Goal: Information Seeking & Learning: Learn about a topic

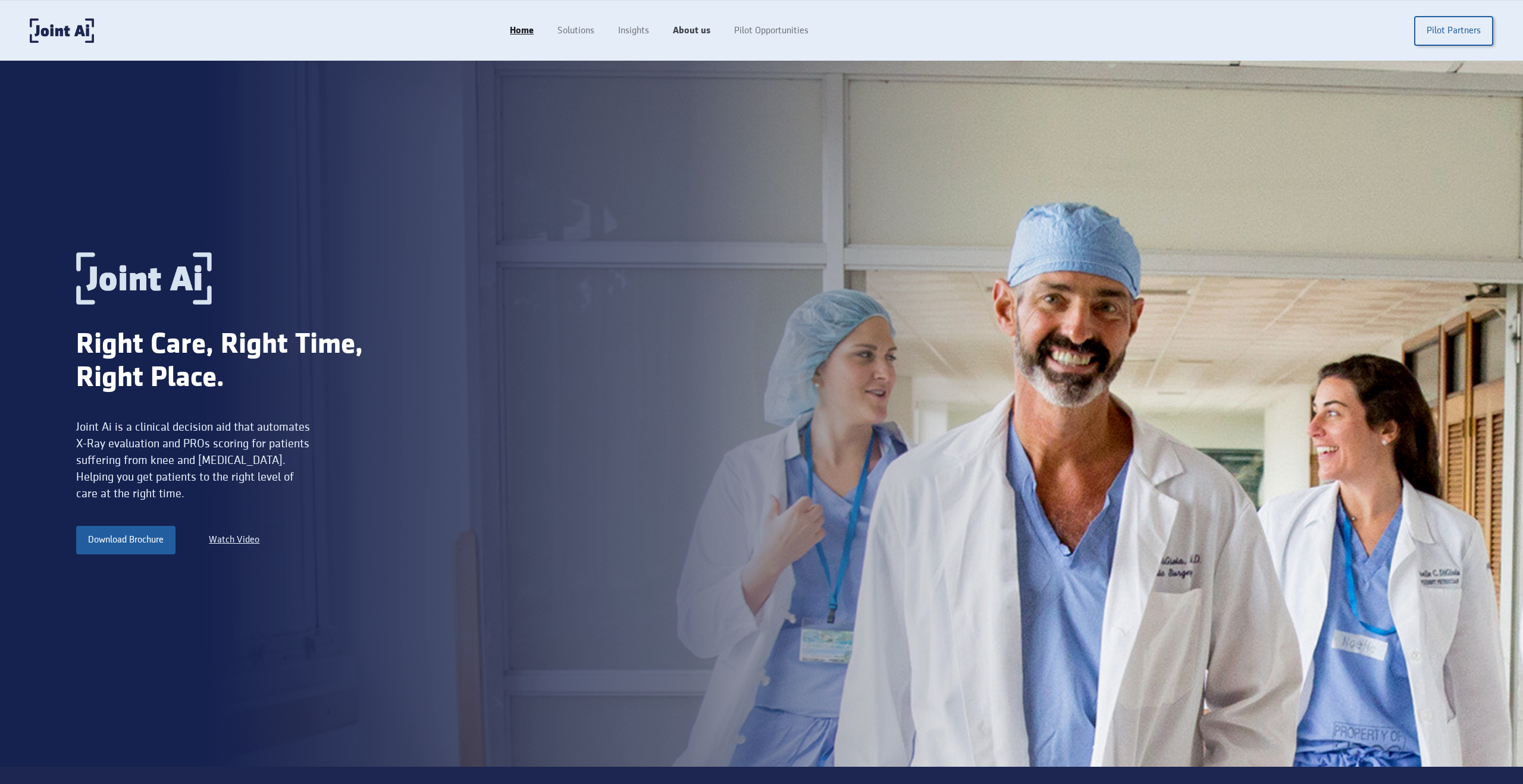
click at [704, 33] on link "About us" at bounding box center [692, 31] width 62 height 22
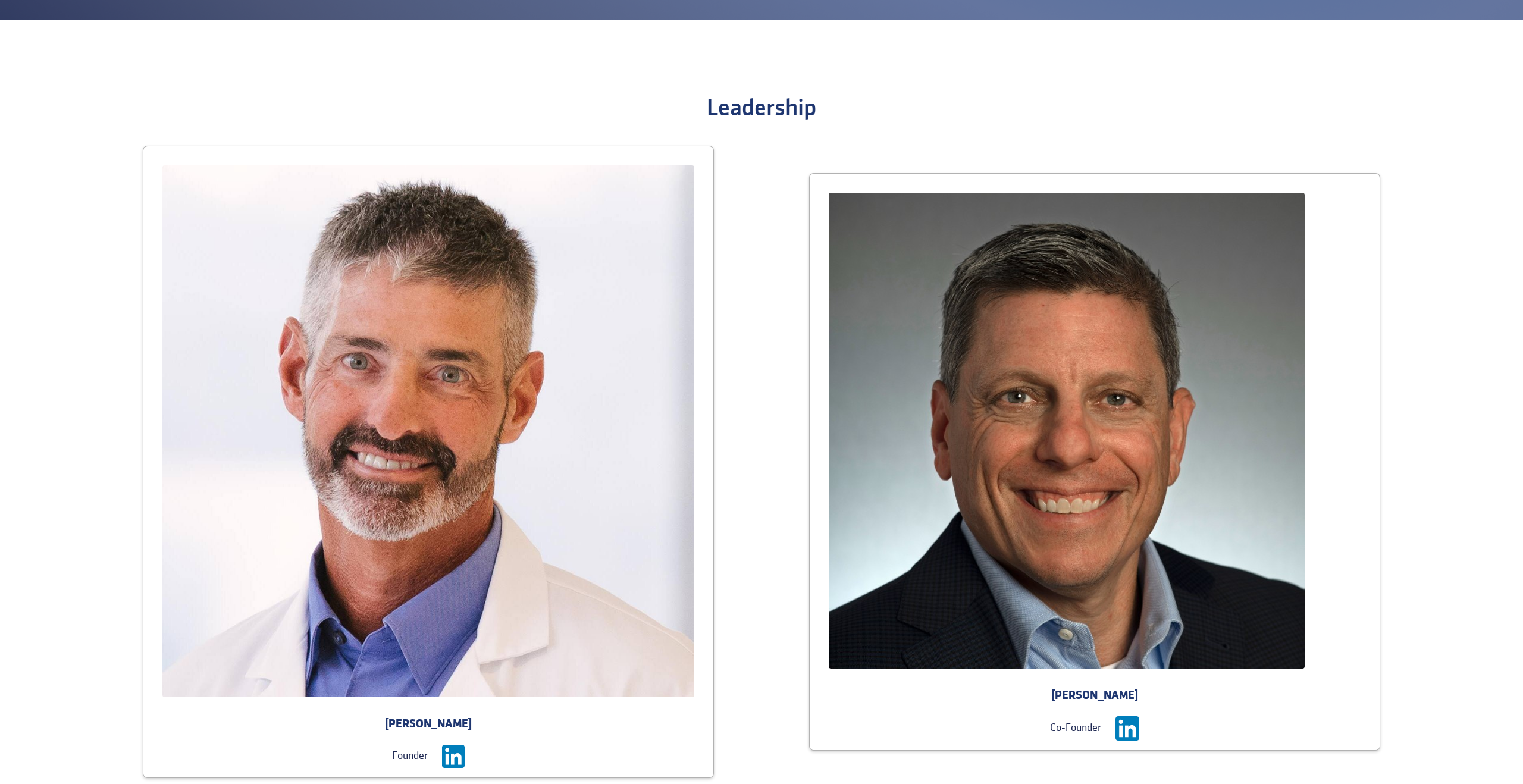
scroll to position [1805, 0]
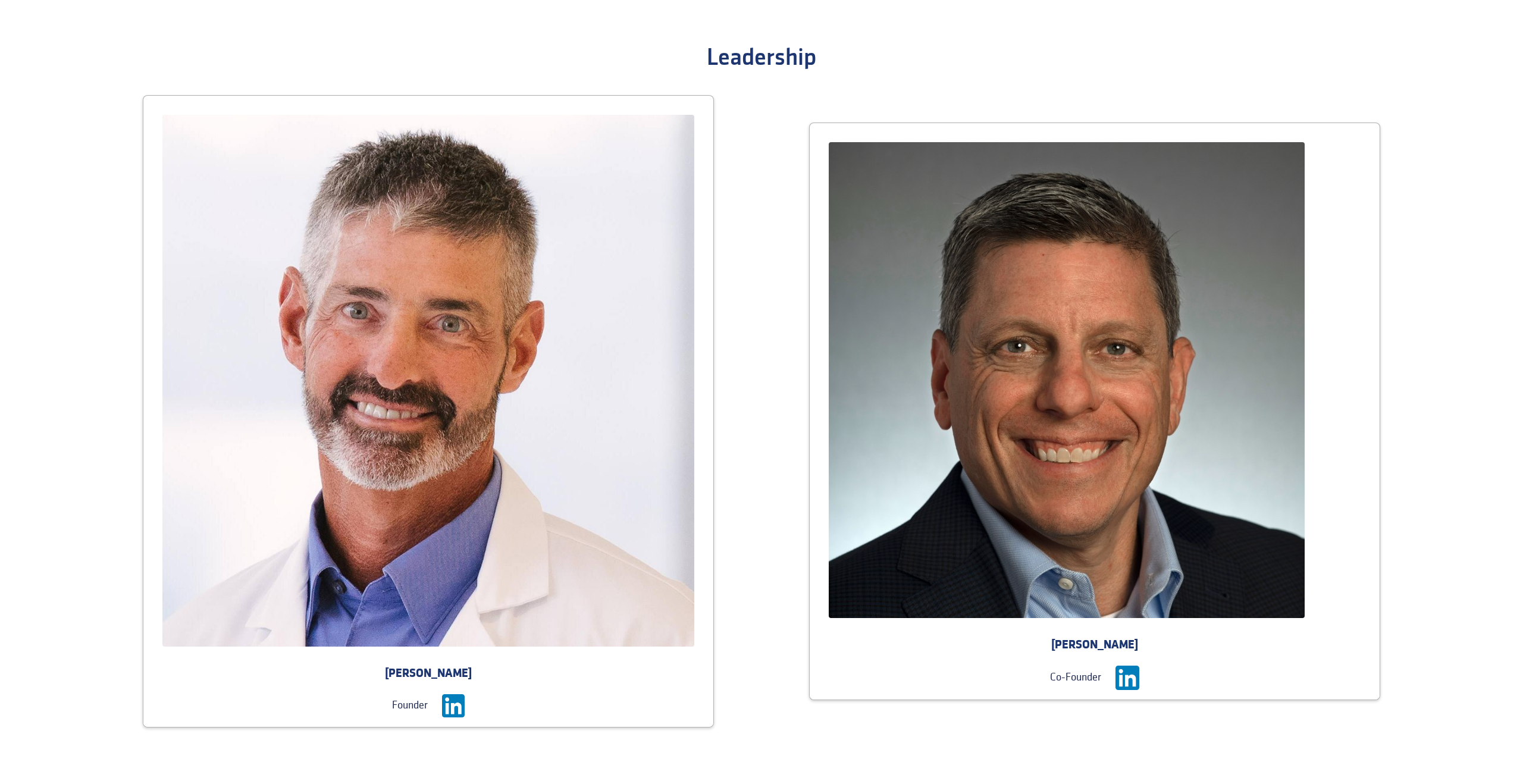
click at [452, 707] on img at bounding box center [453, 706] width 23 height 23
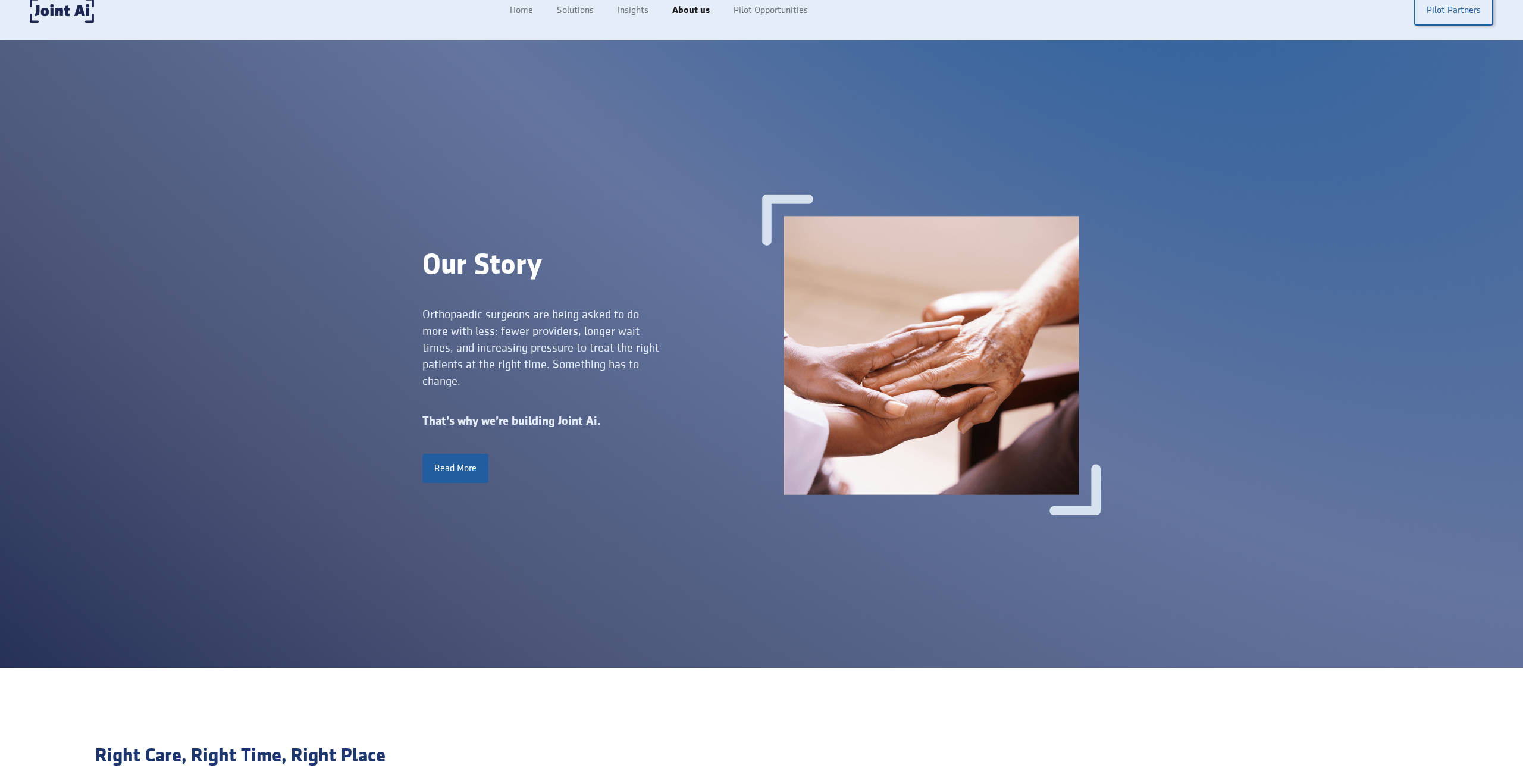
scroll to position [0, 0]
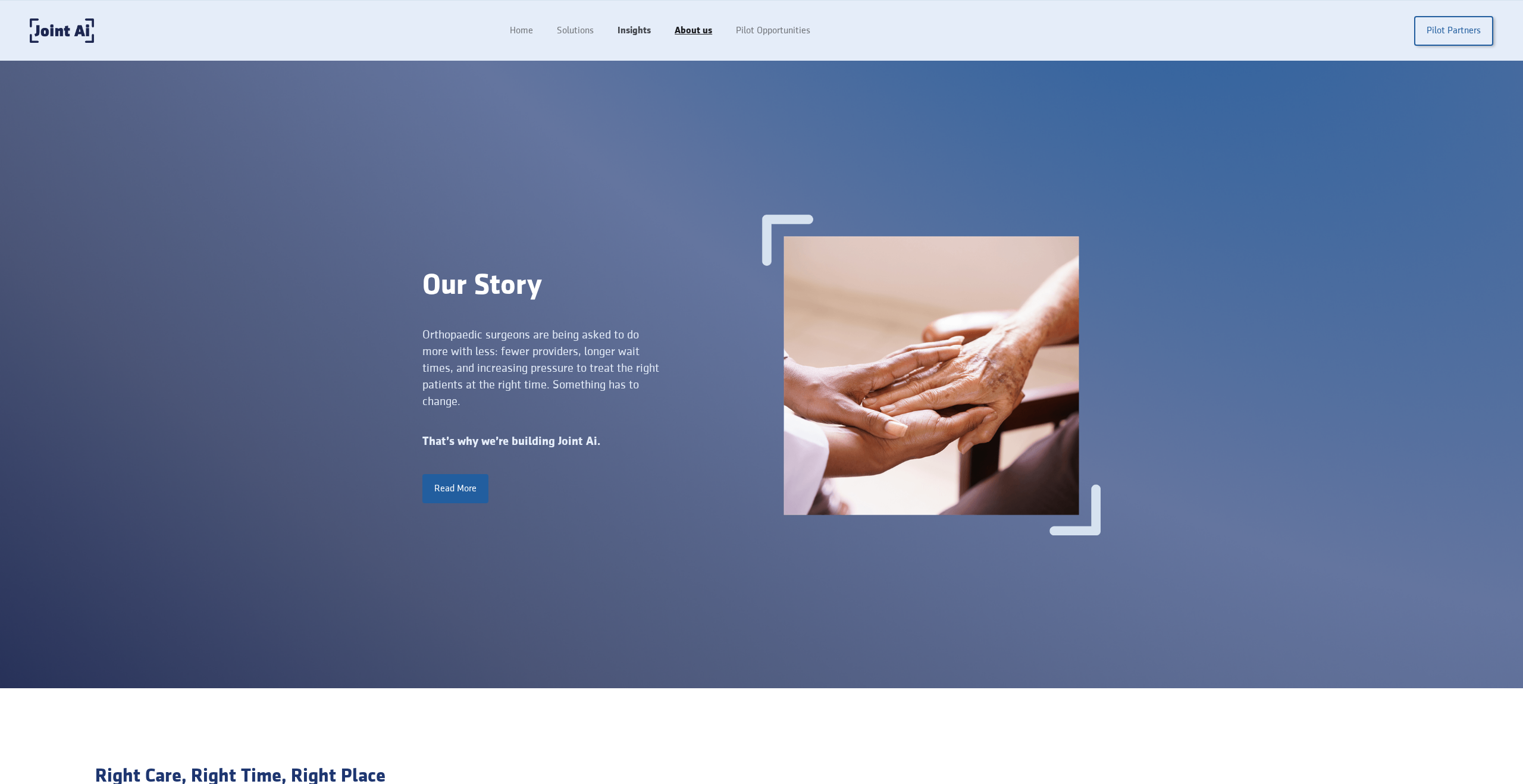
click at [649, 32] on link "Insights" at bounding box center [634, 31] width 57 height 22
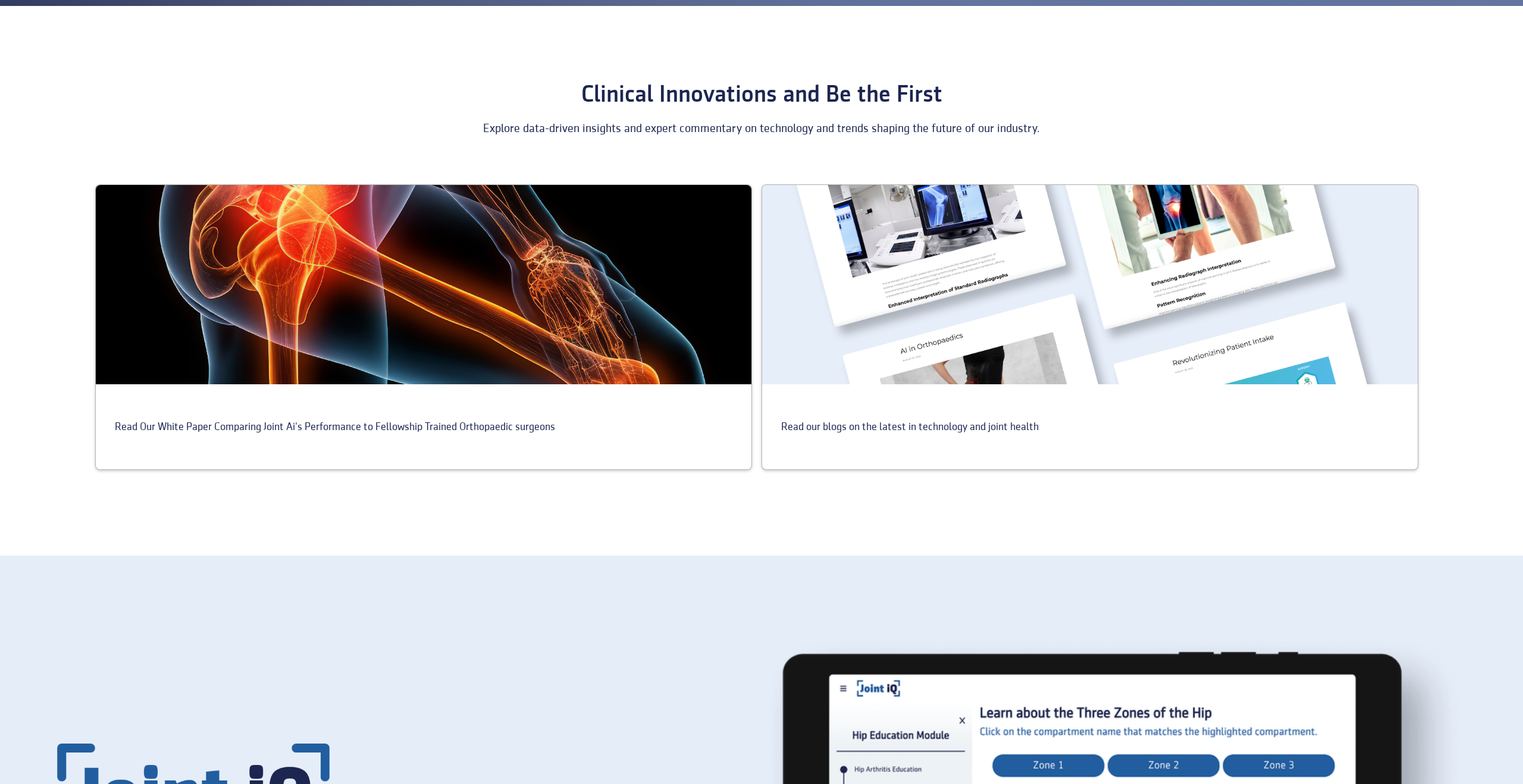
scroll to position [462, 0]
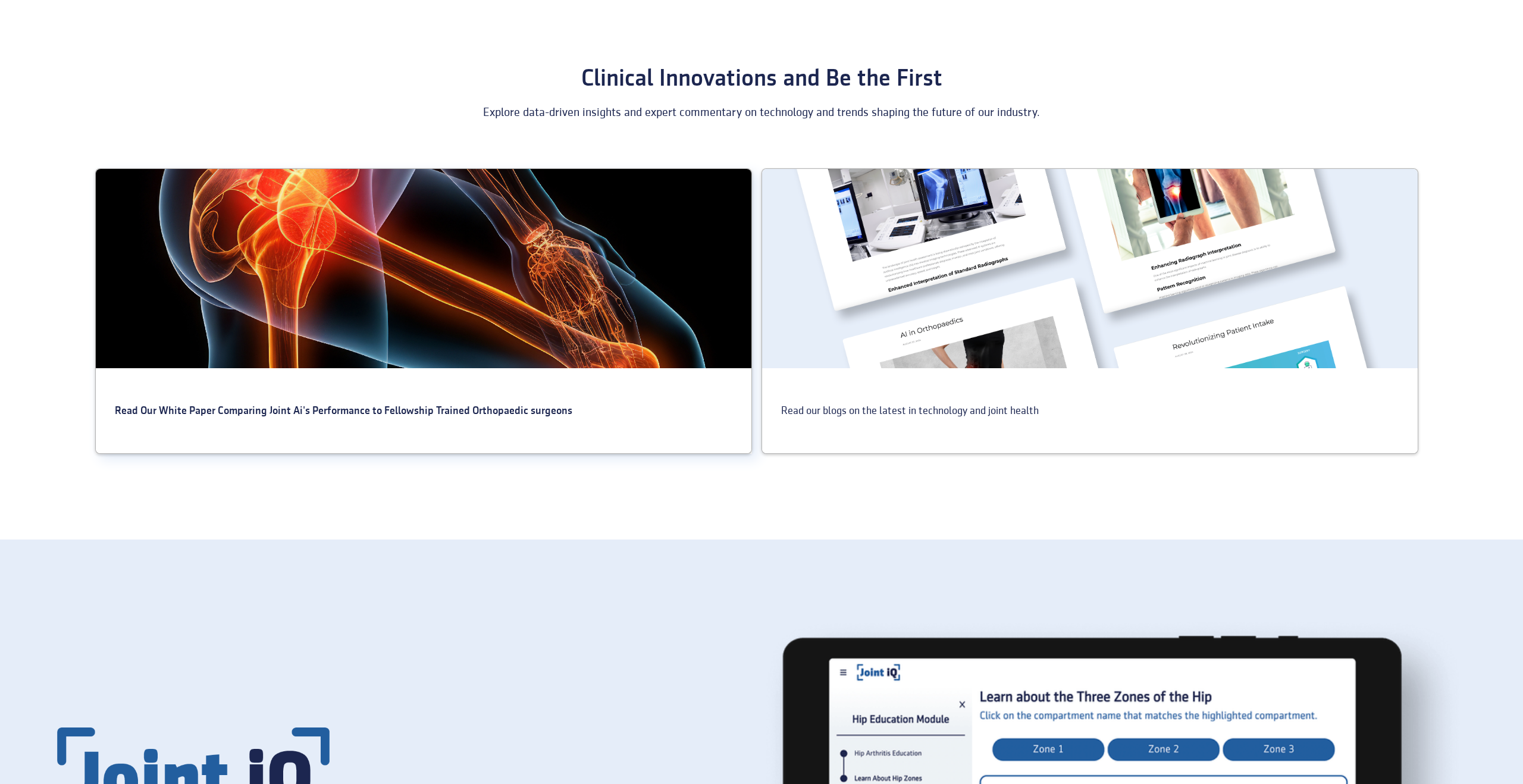
click at [483, 277] on div at bounding box center [423, 268] width 656 height 199
click at [794, 394] on div "Read our blogs on the latest in technology and joint health" at bounding box center [1090, 410] width 656 height 85
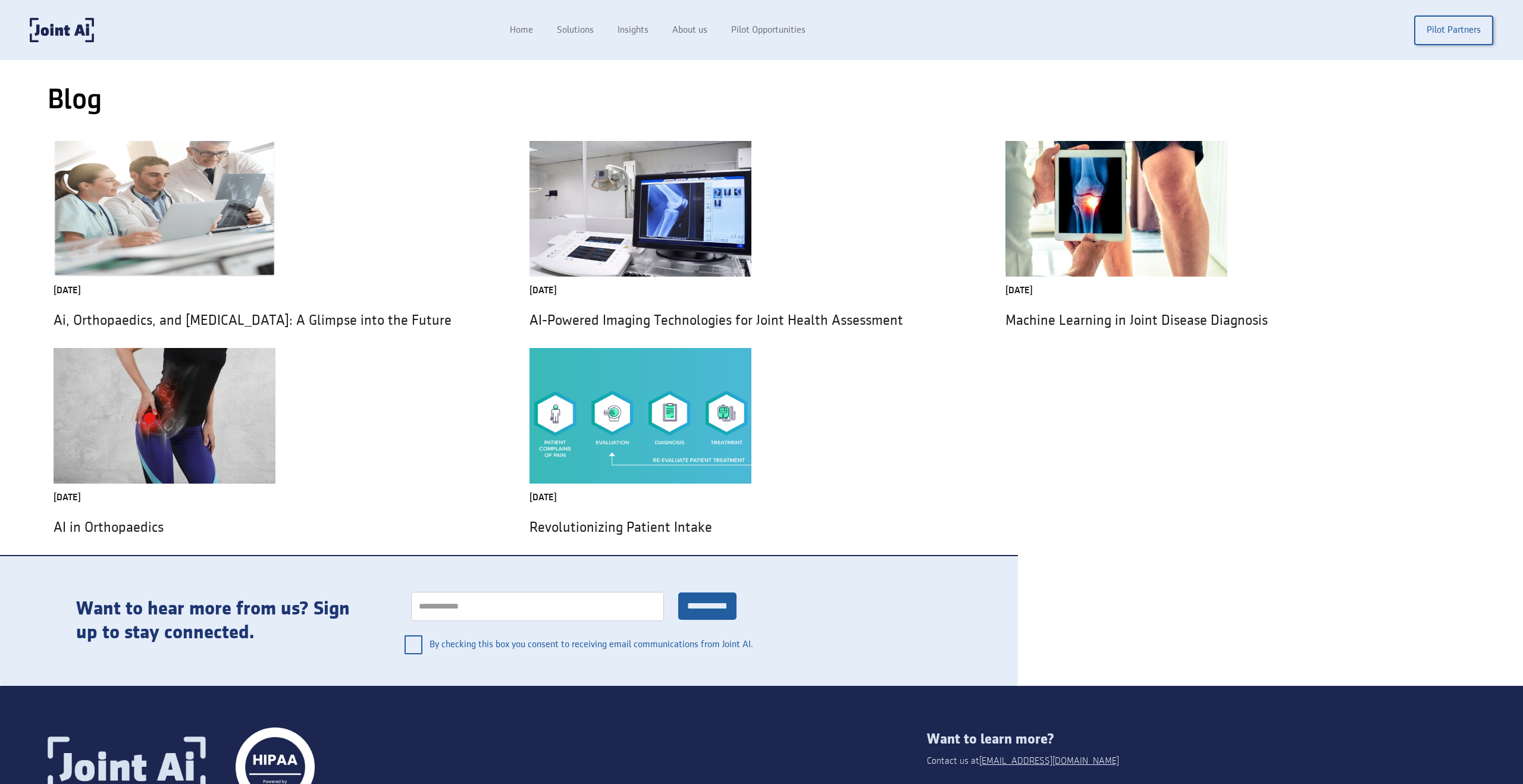
click at [238, 253] on img at bounding box center [165, 209] width 222 height 135
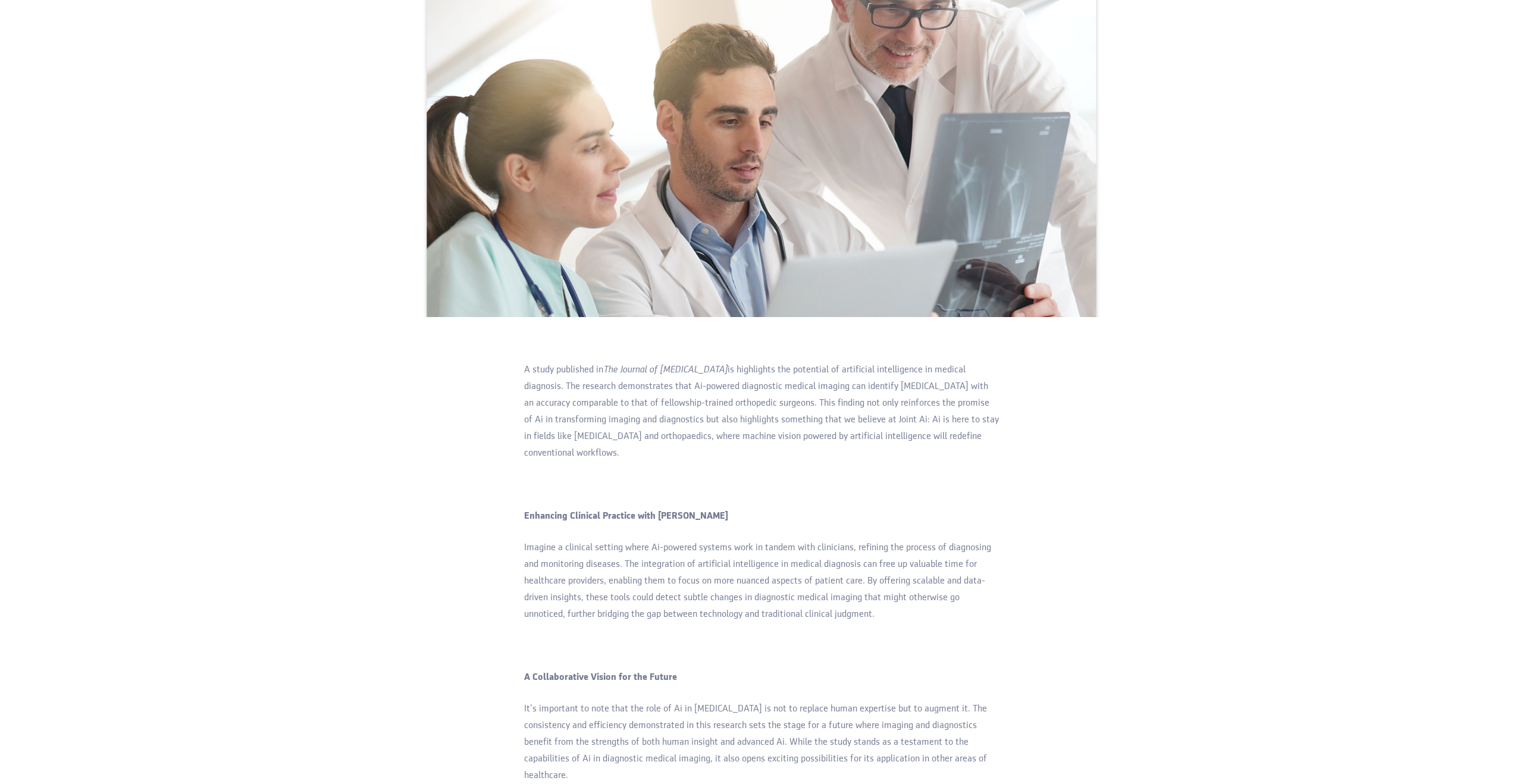
scroll to position [387, 0]
